Goal: Task Accomplishment & Management: Complete application form

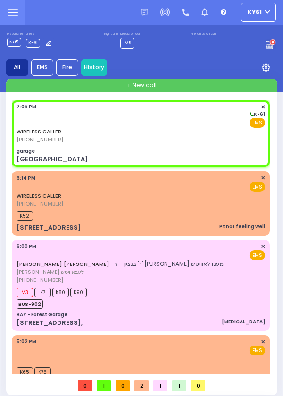
select select
radio input "true"
select select
type input "19:05"
type input "garage"
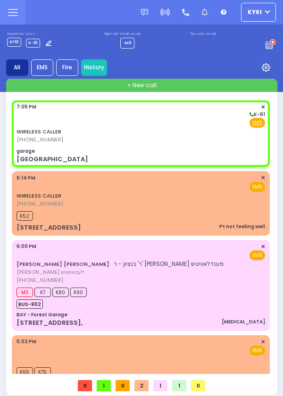
type input "[GEOGRAPHIC_DATA]"
type input "CHEVRON RD"
type input "[GEOGRAPHIC_DATA]"
type input "[PERSON_NAME]"
type input "[US_STATE]"
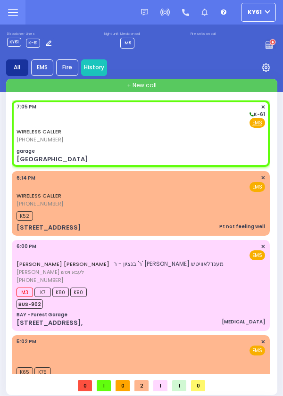
type input "10950"
select select "SECTION 5"
select select
radio input "true"
select select
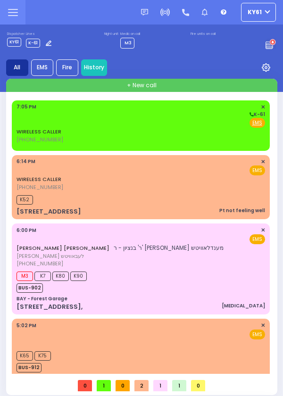
click at [105, 120] on div "Fire EMS" at bounding box center [140, 122] width 248 height 9
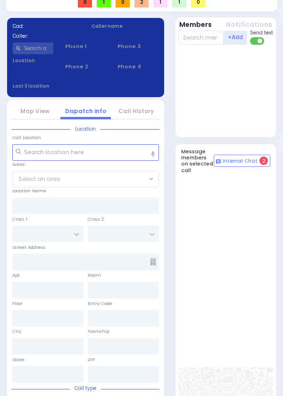
select select
radio input "true"
select select
type input "19:05"
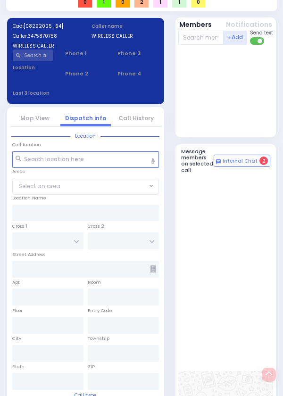
scroll to position [447, 0]
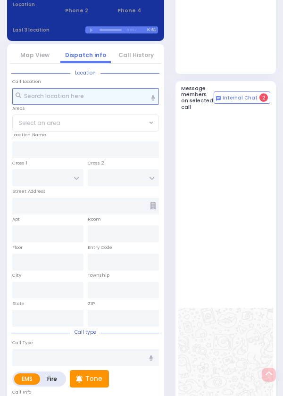
click at [62, 105] on input "text" at bounding box center [85, 96] width 147 height 17
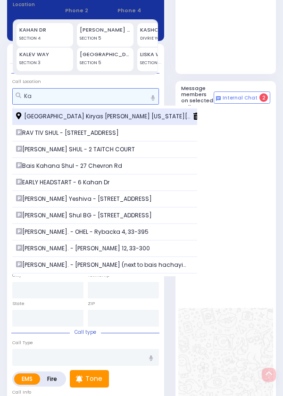
type input "Ka"
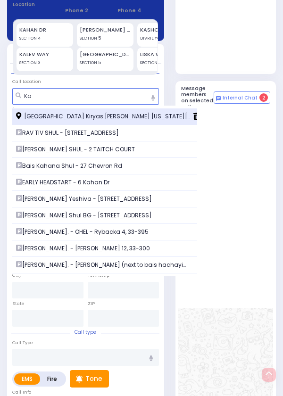
click at [46, 121] on span "[GEOGRAPHIC_DATA] Kiryas [PERSON_NAME] [US_STATE][GEOGRAPHIC_DATA]" at bounding box center [105, 116] width 178 height 8
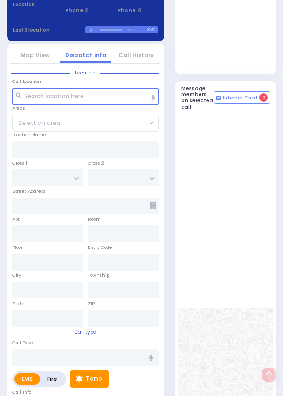
select select
radio input "true"
select select
type input "garage"
type input "[GEOGRAPHIC_DATA]"
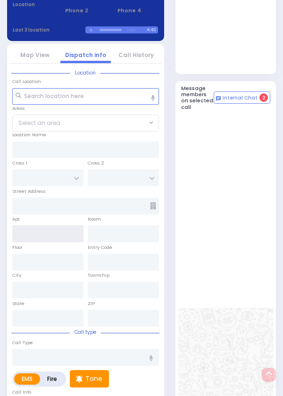
type input "CHEVRON RD"
type input "[GEOGRAPHIC_DATA]"
type input "[PERSON_NAME]"
type input "[US_STATE]"
type input "10950"
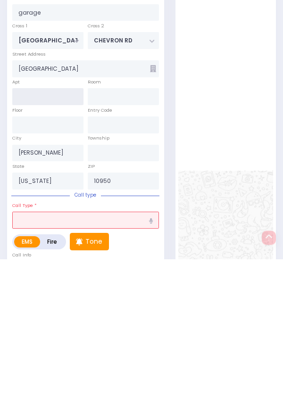
scroll to position [455, 0]
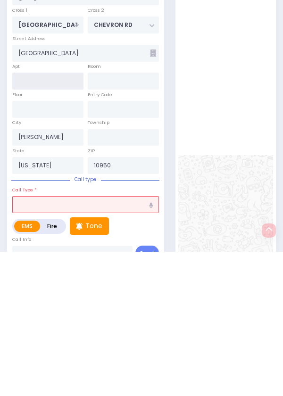
select select "SECTION 5"
type input "011"
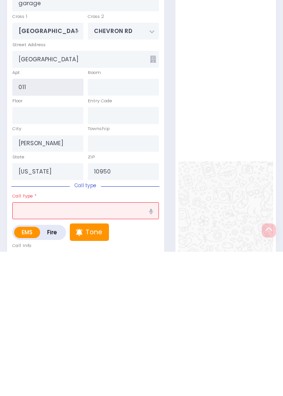
scroll to position [447, 0]
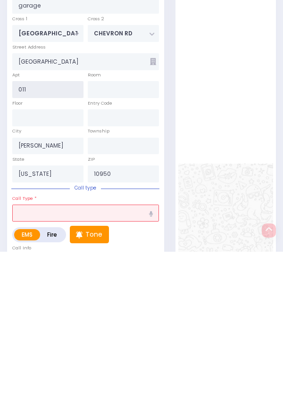
select select
radio input "true"
select select
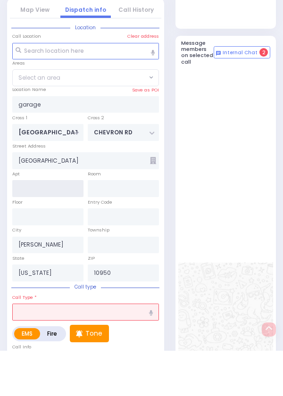
select select "SECTION 5"
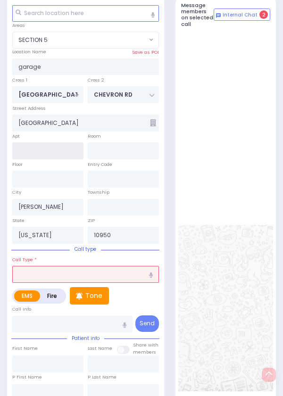
scroll to position [527, 0]
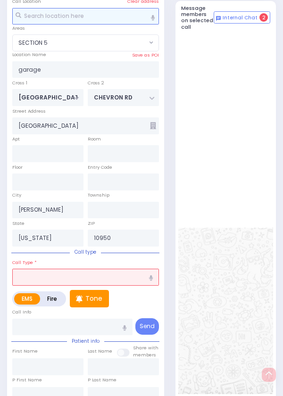
click at [122, 25] on input "text" at bounding box center [85, 16] width 147 height 17
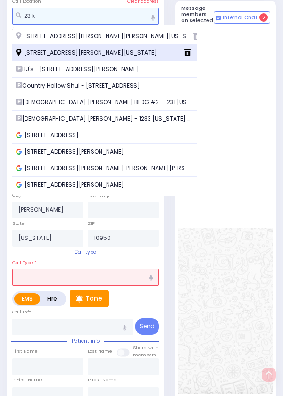
type input "23 k"
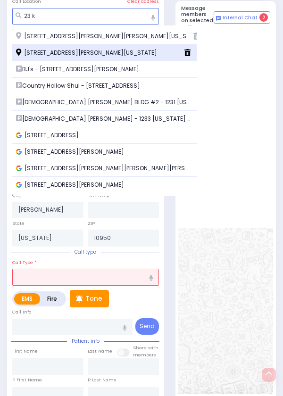
click at [118, 57] on span "[STREET_ADDRESS][PERSON_NAME][US_STATE]" at bounding box center [88, 53] width 144 height 8
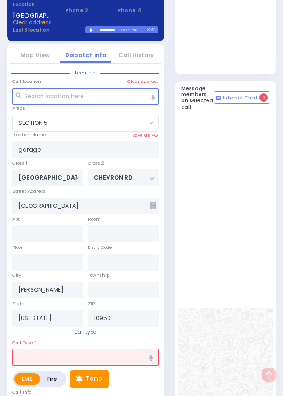
select select
radio input "true"
select select
type input "[STREET_ADDRESS]"
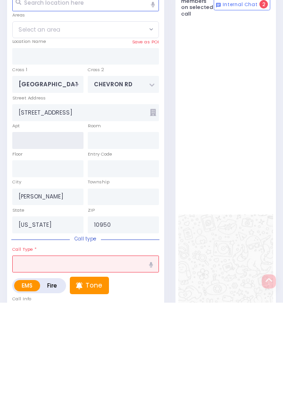
scroll to position [455, 0]
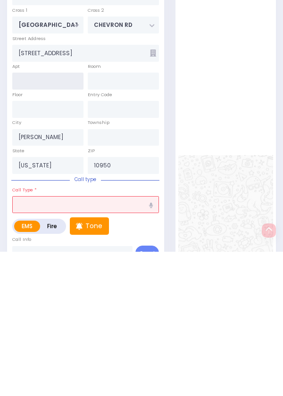
select select "SECTION 5"
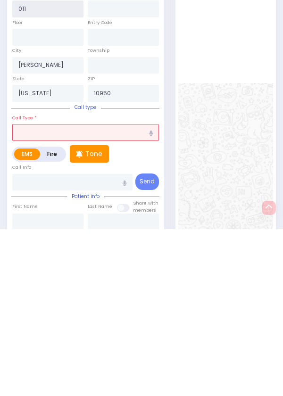
scroll to position [505, 0]
type input "011"
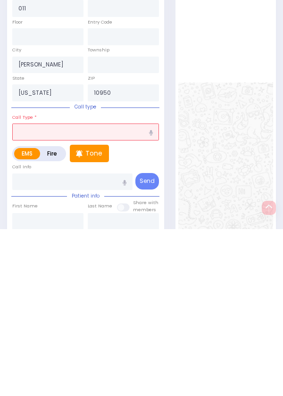
click at [45, 307] on input "text" at bounding box center [85, 298] width 147 height 17
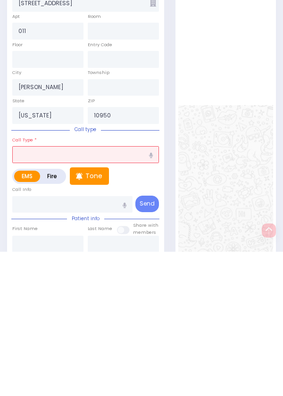
type input "A"
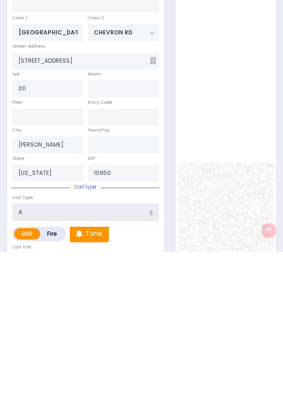
select select
radio input "true"
select select
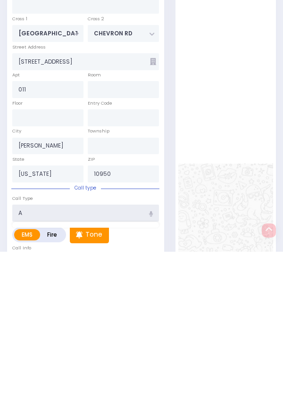
type input "Ab"
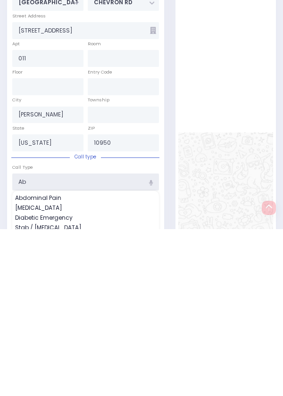
select select "SECTION 5"
type input "Abd"
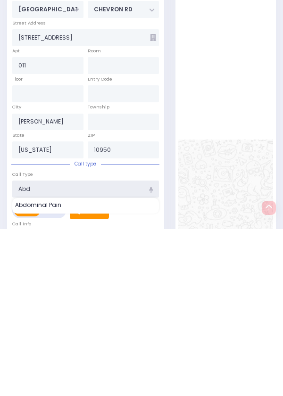
select select
radio input "true"
select select
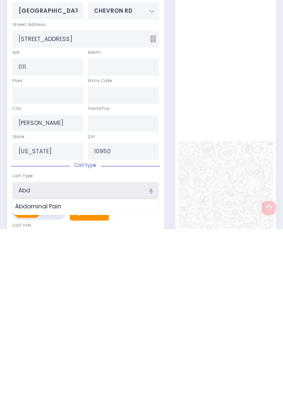
select select "SECTION 5"
type input "Abd"
select select
radio input "true"
select select
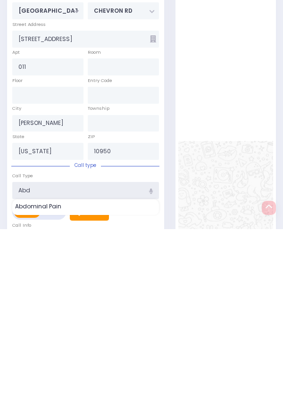
select select "SECTION 5"
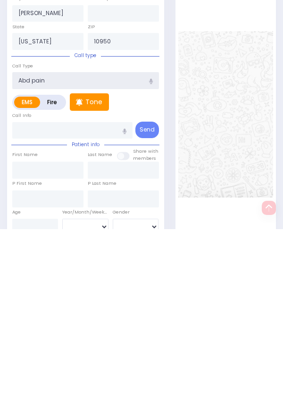
scroll to position [557, 0]
type input "Abd pain"
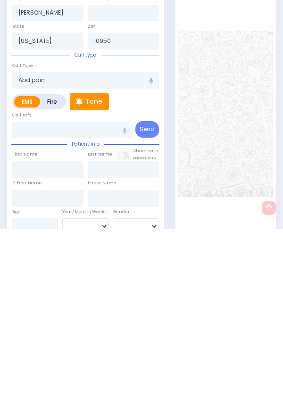
click at [225, 195] on div at bounding box center [225, 280] width 95 height 553
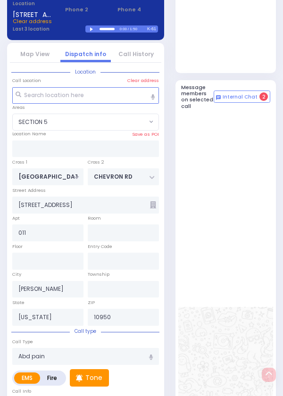
select select
radio input "true"
select select
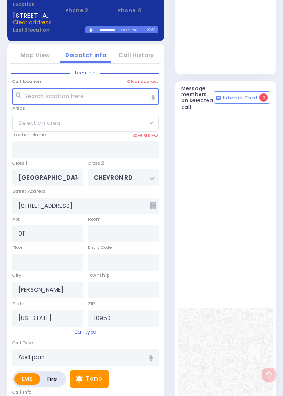
select select
radio input "true"
select select
select select "SECTION 5"
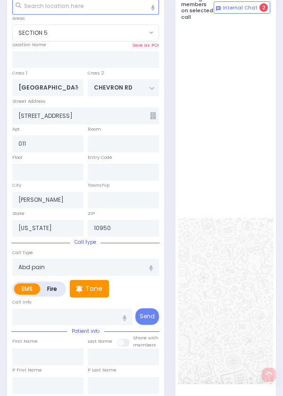
scroll to position [535, 0]
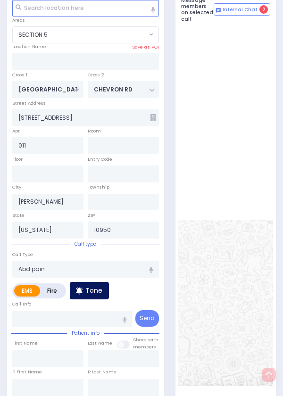
click at [95, 295] on p "Tone" at bounding box center [93, 290] width 17 height 10
click at [90, 295] on p "Tone" at bounding box center [93, 290] width 17 height 10
click at [92, 295] on p "Tone" at bounding box center [93, 290] width 17 height 10
click at [95, 295] on p "Tone" at bounding box center [93, 290] width 17 height 10
click at [94, 295] on p "Tone" at bounding box center [93, 290] width 17 height 10
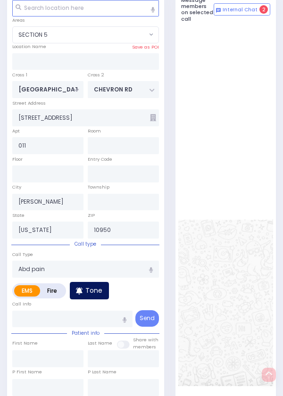
click at [92, 295] on p "Tone" at bounding box center [93, 290] width 17 height 10
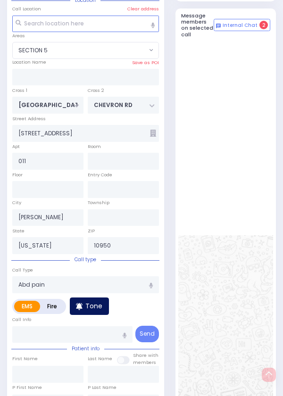
scroll to position [519, 0]
click at [87, 343] on div "Call Info" at bounding box center [72, 329] width 120 height 28
click at [89, 343] on div "Call Info" at bounding box center [72, 329] width 120 height 28
click at [89, 311] on p "Tone" at bounding box center [93, 306] width 17 height 10
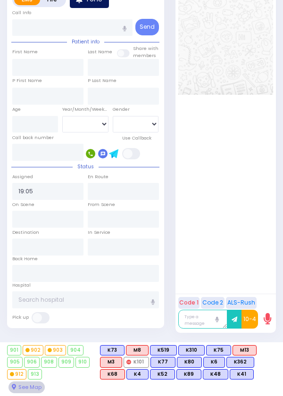
scroll to position [867, 0]
click at [241, 354] on span "M13" at bounding box center [244, 349] width 23 height 9
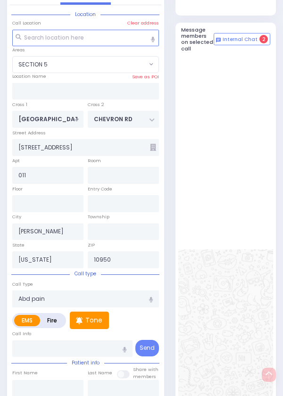
select select
radio input "true"
select select
type input "19:10"
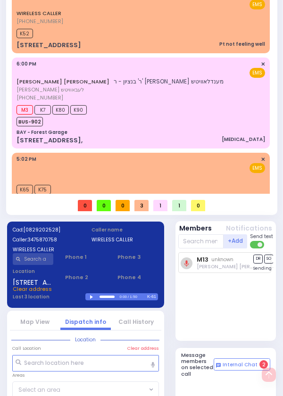
scroll to position [165, 0]
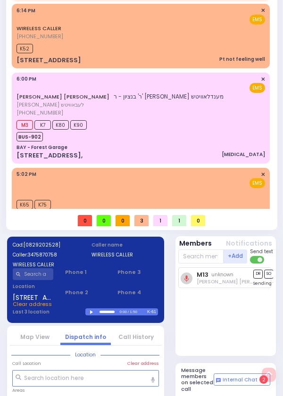
select select "SECTION 5"
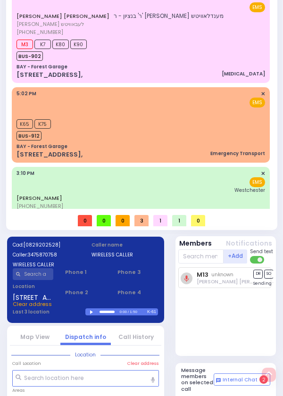
click at [229, 334] on div "M13 unknown [PERSON_NAME] [PERSON_NAME] DR SO TR Sending text" at bounding box center [226, 309] width 97 height 84
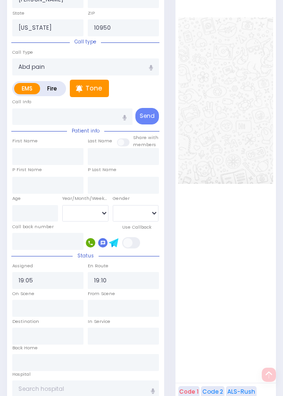
scroll to position [867, 0]
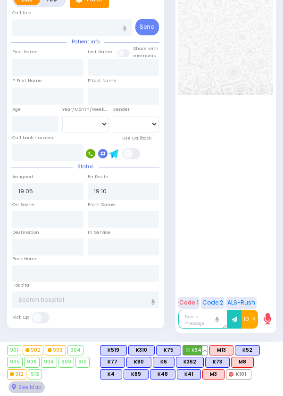
click at [196, 352] on span "K64" at bounding box center [195, 349] width 24 height 9
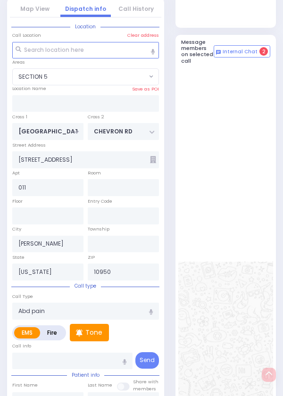
select select
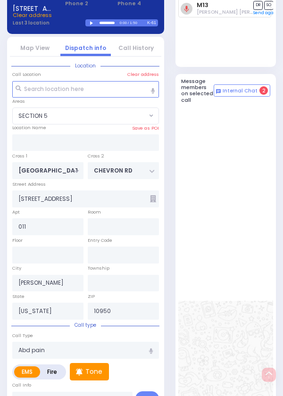
radio input "true"
select select
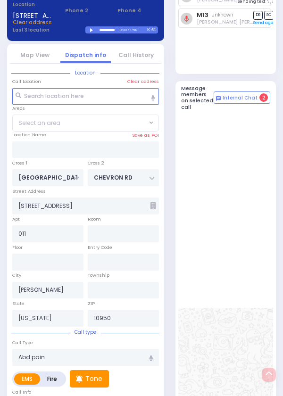
select select "SECTION 5"
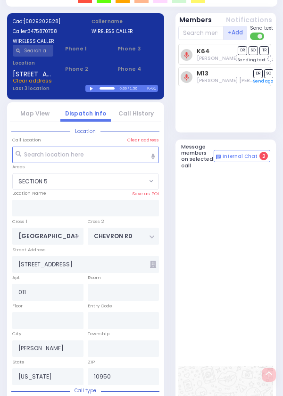
scroll to position [412, 0]
